Goal: Find specific page/section: Find specific page/section

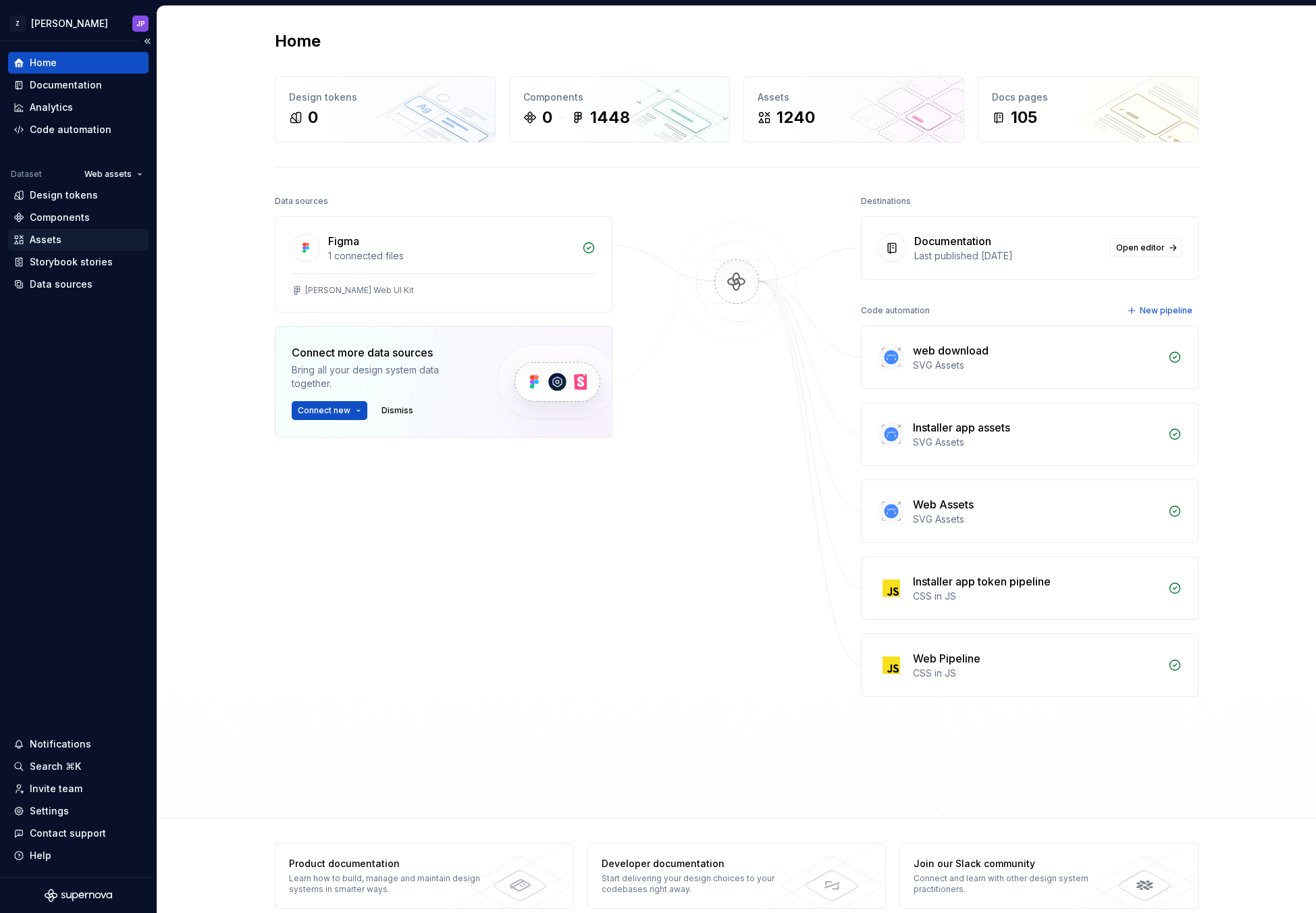
click at [70, 237] on div "Assets" at bounding box center [78, 239] width 130 height 13
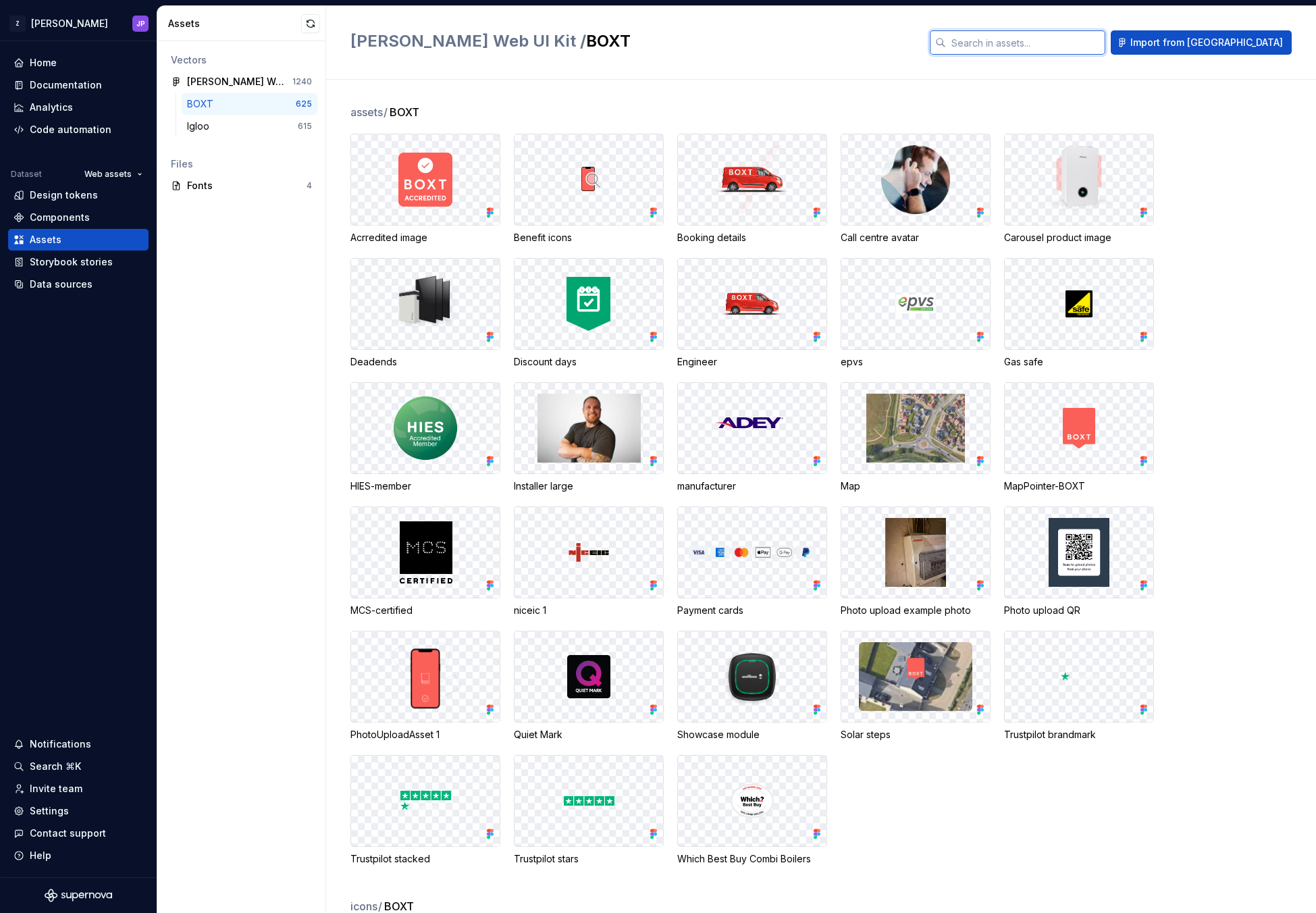
click at [1080, 44] on input "text" at bounding box center [1025, 42] width 159 height 25
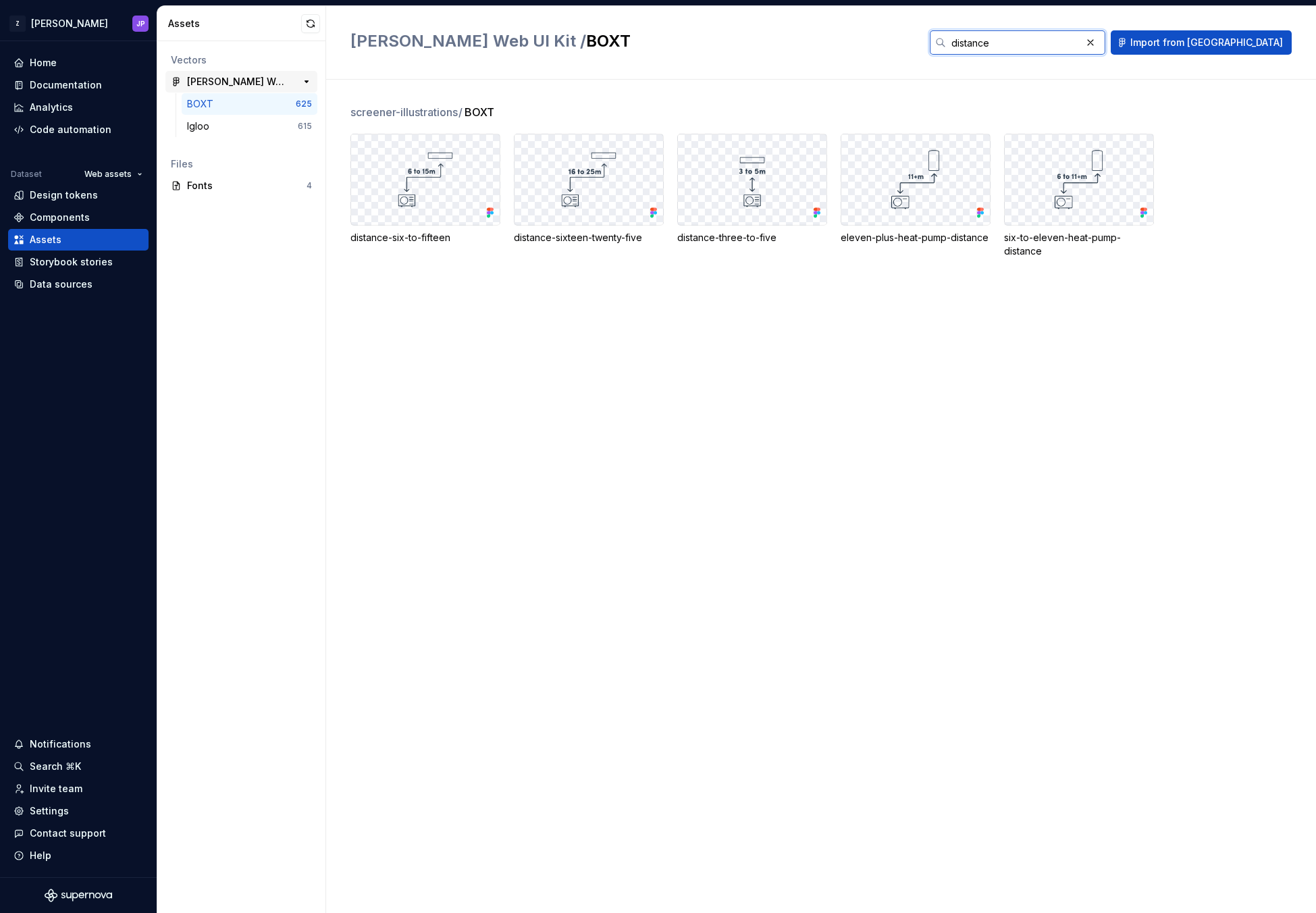
type input "distance"
click at [271, 81] on div "[PERSON_NAME] Web UI Kit" at bounding box center [237, 82] width 101 height 13
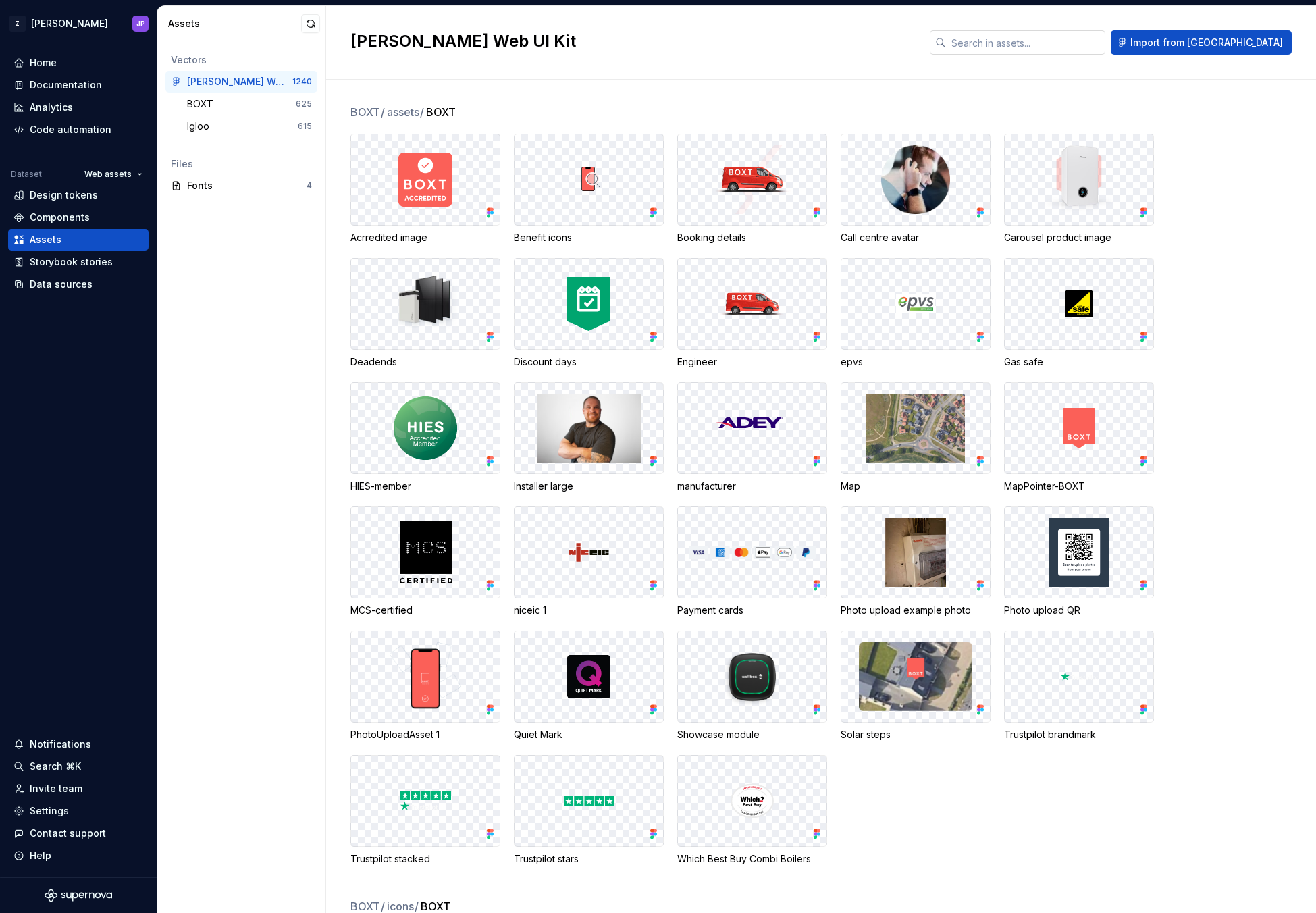
click at [1063, 51] on input "text" at bounding box center [1025, 42] width 159 height 25
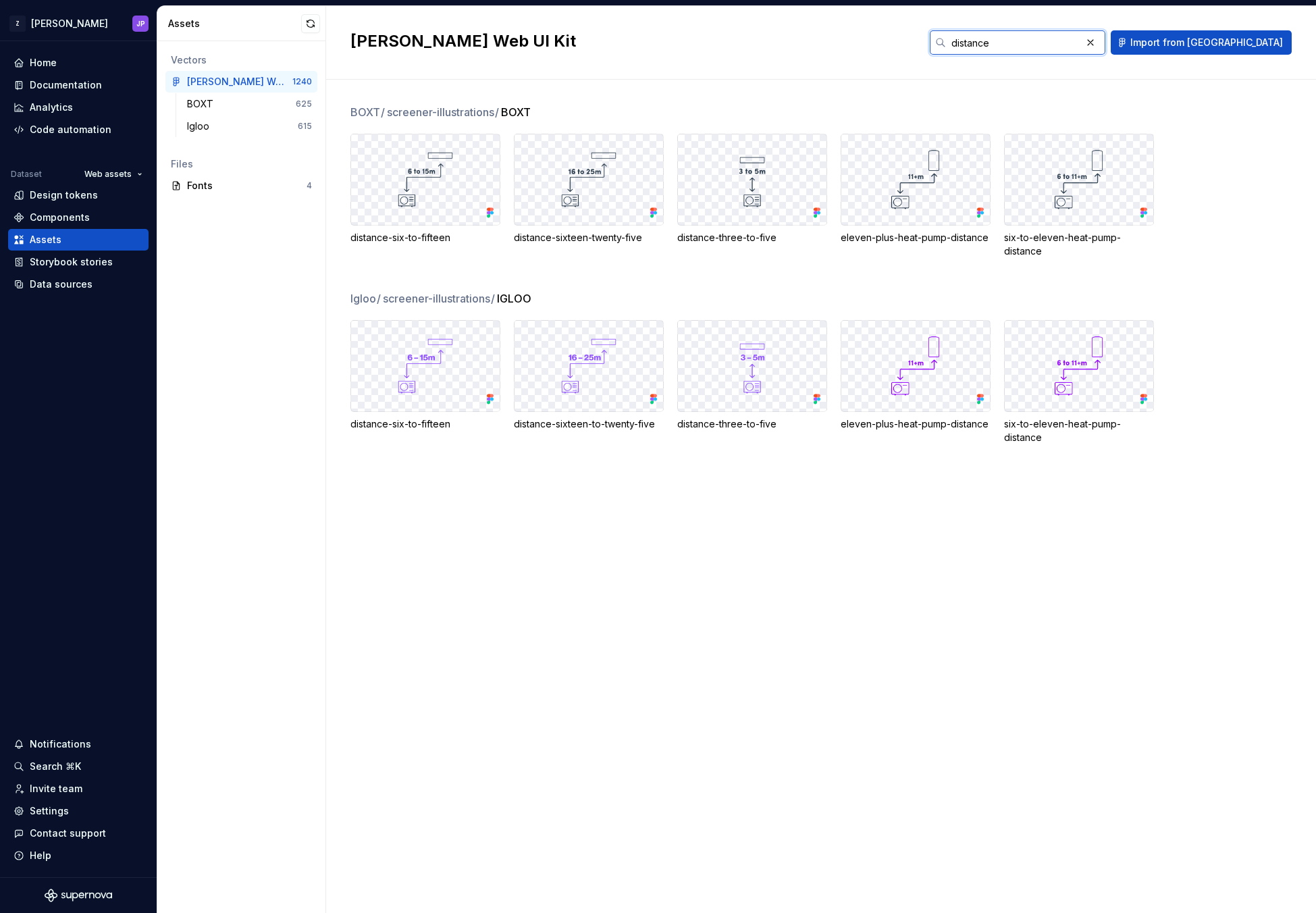
type input "distance"
click at [831, 550] on div "BOXT / screener-illustrations / BOXT distance-six-to-fifteen distance-sixteen-t…" at bounding box center [833, 496] width 965 height 833
click at [313, 25] on button "button" at bounding box center [310, 24] width 19 height 19
click at [804, 479] on div "BOXT / screener-illustrations / BOXT distance-six-to-fifteen distance-sixteen-t…" at bounding box center [833, 496] width 965 height 833
